Goal: Transaction & Acquisition: Download file/media

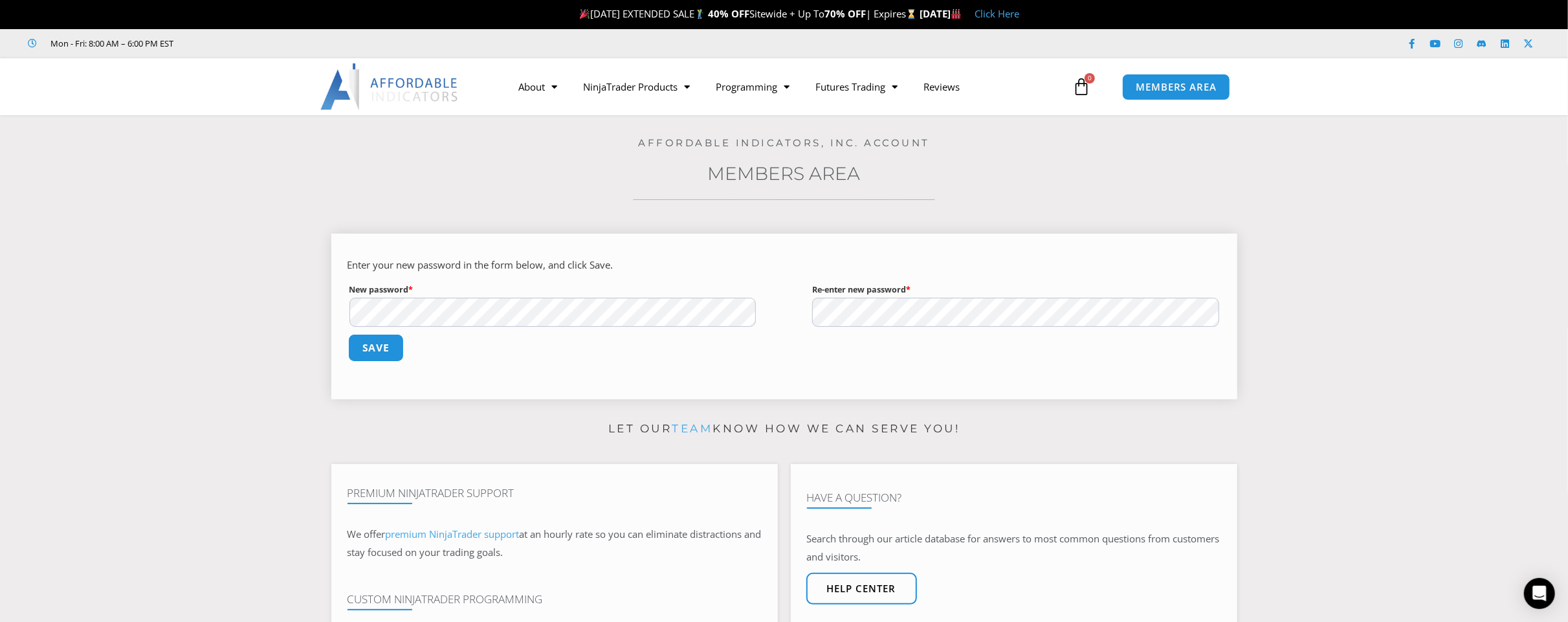
click at [383, 346] on button "Save" at bounding box center [375, 347] width 55 height 28
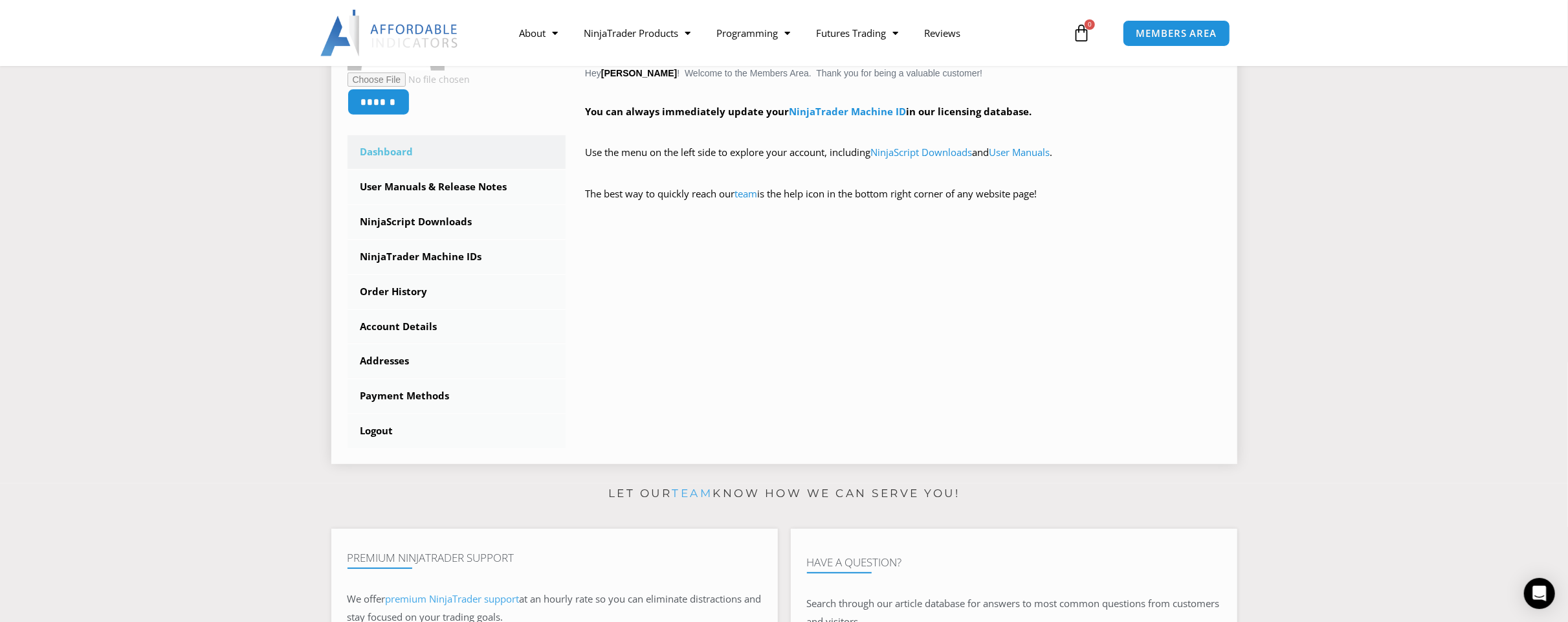
scroll to position [323, 0]
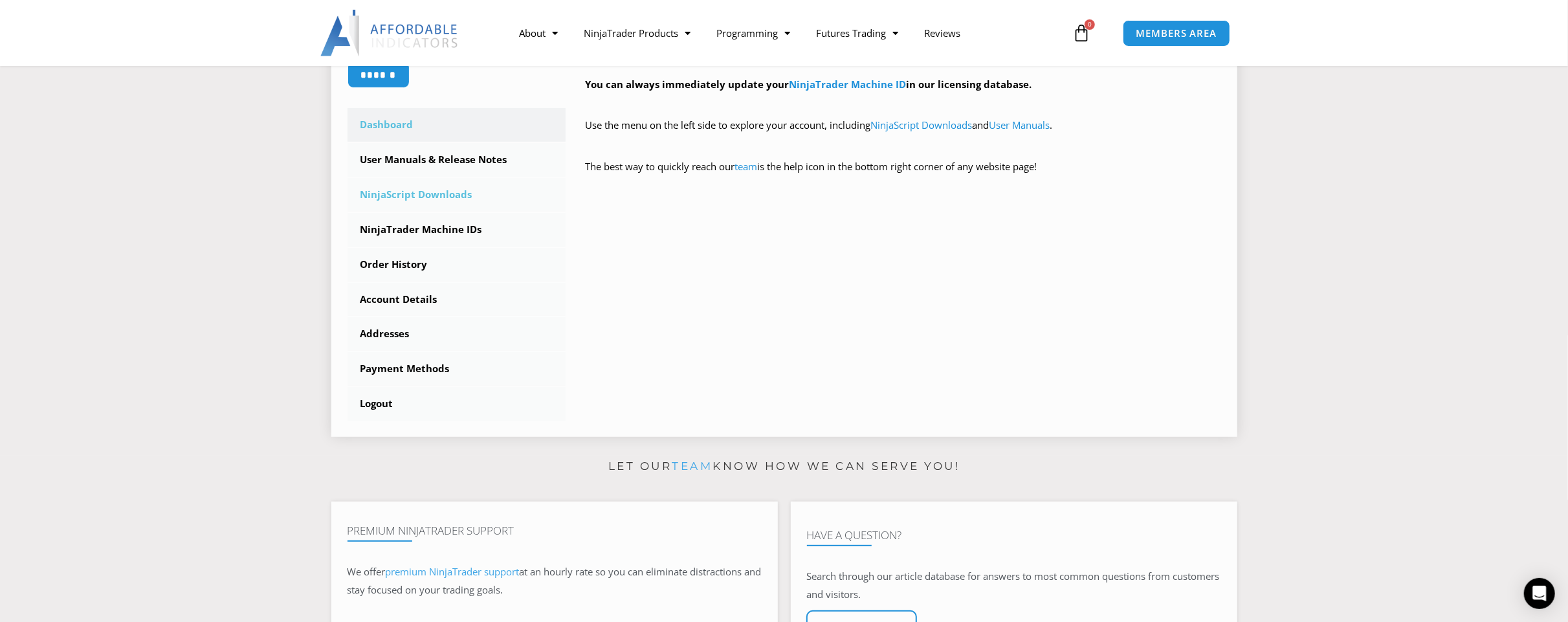
click at [438, 191] on link "NinjaScript Downloads" at bounding box center [456, 194] width 218 height 34
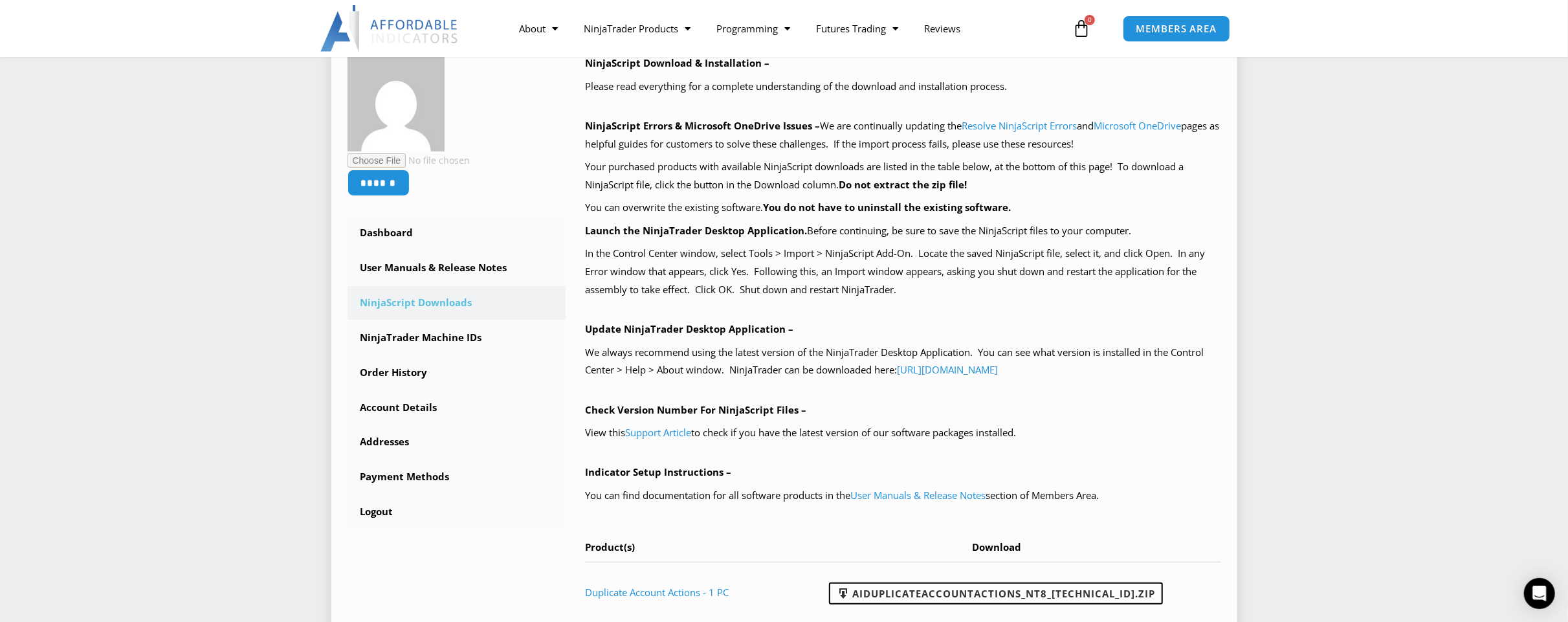
scroll to position [388, 0]
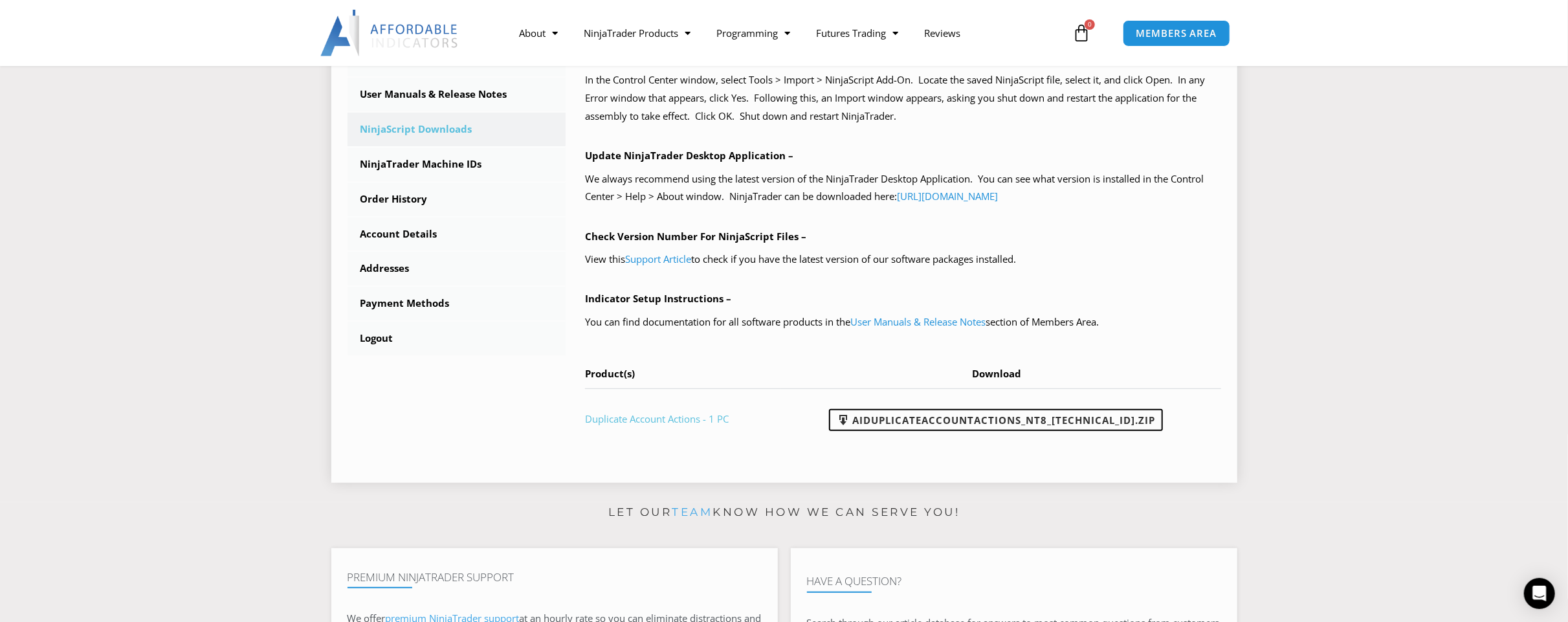
click at [653, 417] on link "Duplicate Account Actions - 1 PC" at bounding box center [657, 418] width 144 height 13
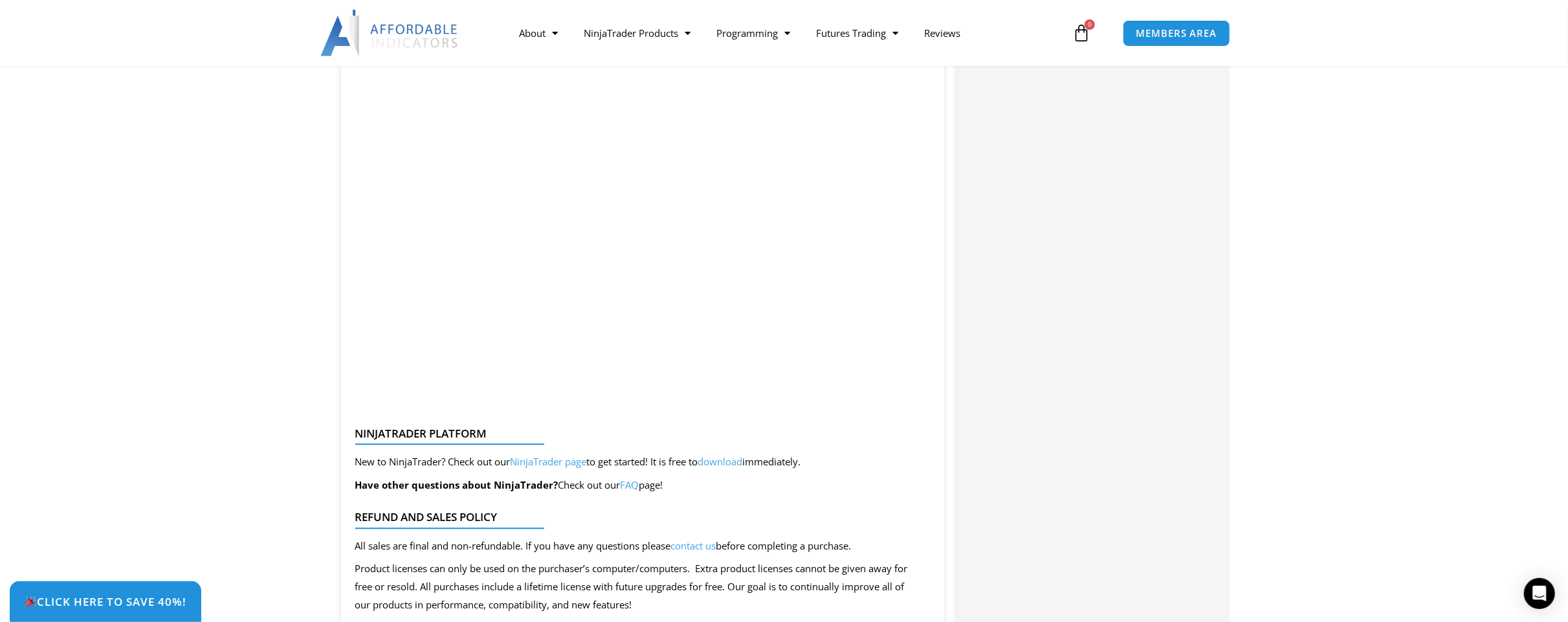
scroll to position [2633, 0]
